Goal: Navigation & Orientation: Find specific page/section

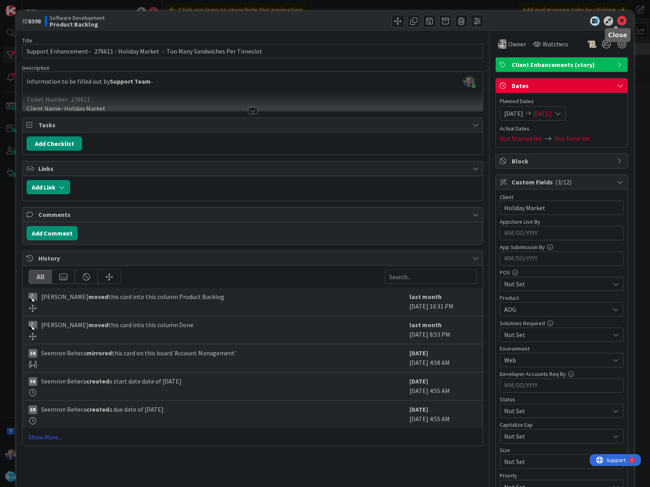
click at [617, 19] on icon at bounding box center [622, 21] width 10 height 10
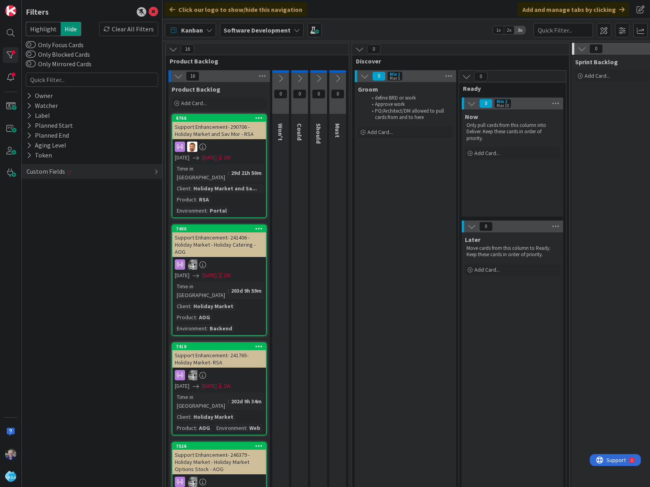
click at [193, 124] on div "Support Enhancement- 290706 - Holiday Market and Sav Mor - RSA" at bounding box center [219, 130] width 94 height 17
